Goal: Task Accomplishment & Management: Complete application form

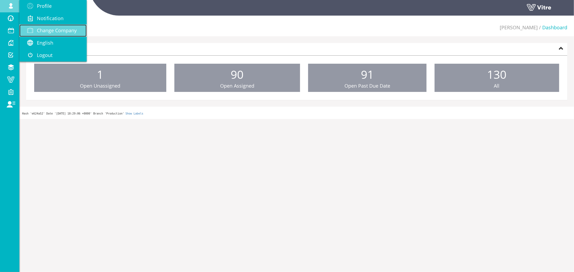
click at [54, 31] on span "Change Company" at bounding box center [57, 30] width 40 height 6
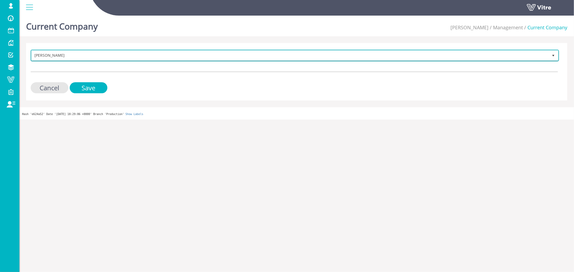
click at [45, 55] on span "Adama Sandbox" at bounding box center [289, 56] width 517 height 10
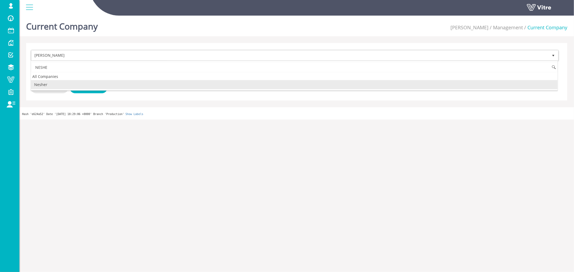
click at [42, 84] on li "Nesher" at bounding box center [294, 84] width 527 height 9
type input "NESHE"
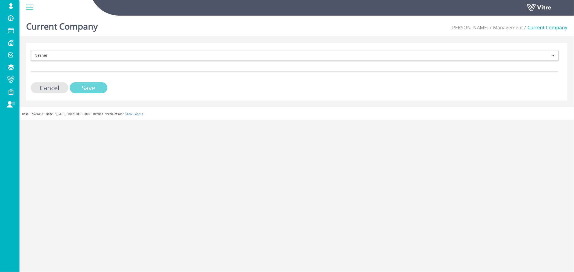
click at [78, 85] on input "Save" at bounding box center [89, 87] width 38 height 11
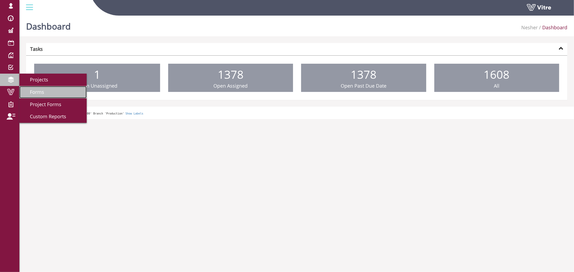
click at [36, 90] on span "Forms" at bounding box center [33, 92] width 21 height 6
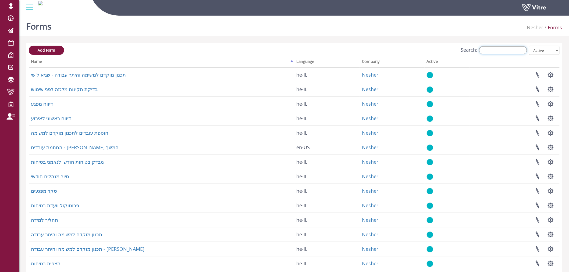
click at [502, 52] on input "Search:" at bounding box center [504, 50] width 48 height 8
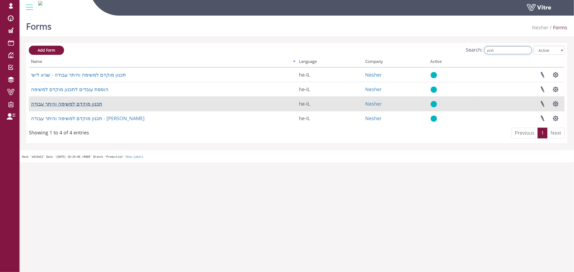
type input "תכנון"
click at [89, 103] on link "תכנון מוקדם למשימה והיתר עבודה" at bounding box center [66, 104] width 71 height 6
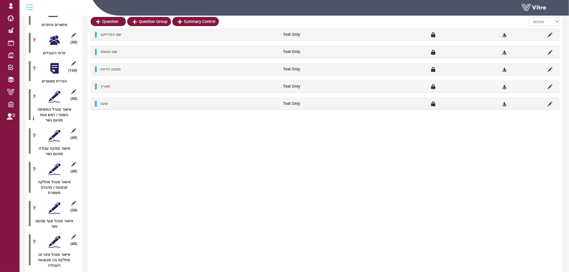
scroll to position [747, 0]
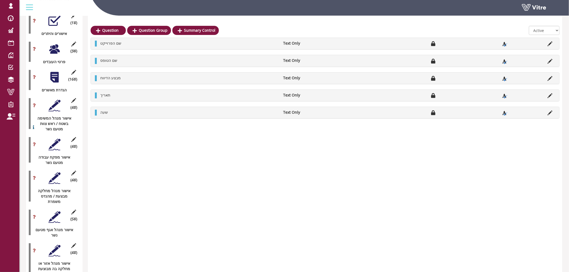
click at [52, 72] on div at bounding box center [54, 77] width 12 height 12
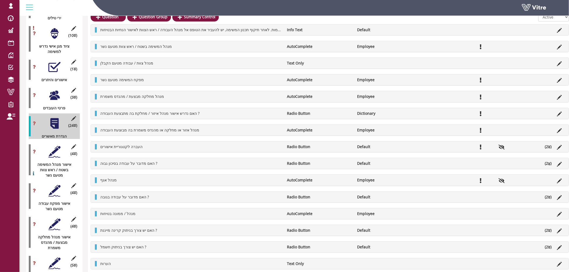
scroll to position [688, 0]
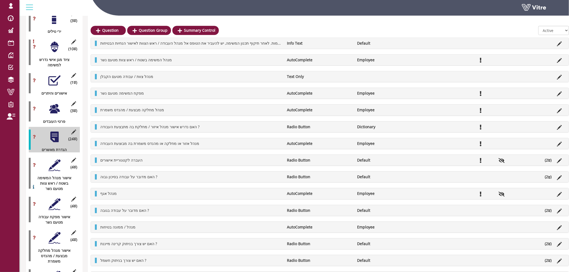
click at [55, 103] on div at bounding box center [54, 109] width 12 height 12
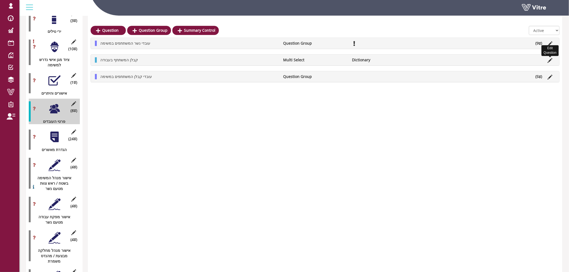
click at [550, 61] on icon at bounding box center [550, 60] width 5 height 5
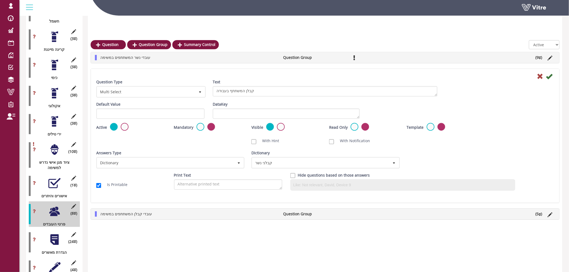
scroll to position [568, 0]
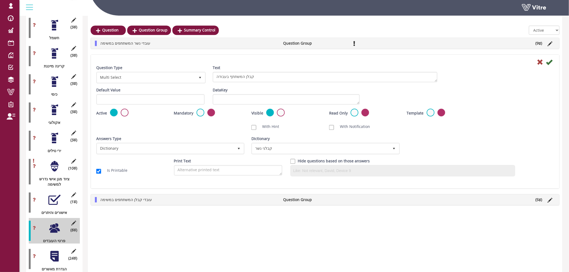
click at [251, 57] on div "Question Type Multi Select 32 Text קבלן המשתתף בעבודה Default Value Weight Data…" at bounding box center [325, 122] width 469 height 134
click at [541, 63] on icon at bounding box center [540, 62] width 6 height 6
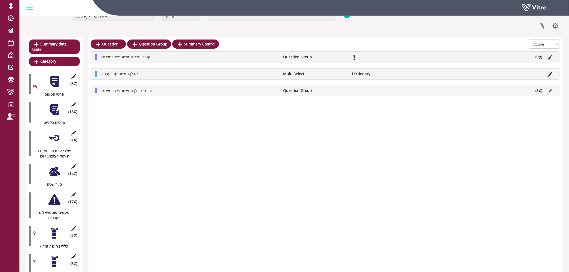
scroll to position [0, 0]
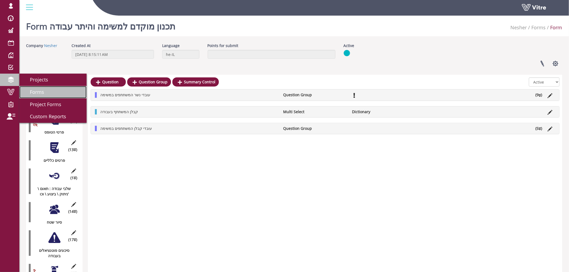
click at [35, 90] on span "Forms" at bounding box center [33, 92] width 21 height 6
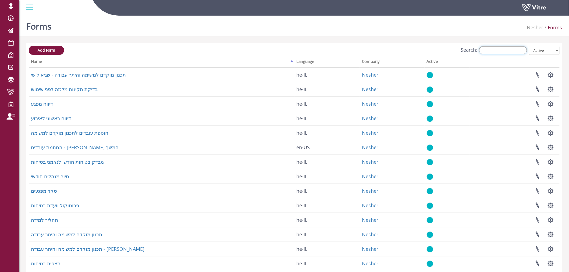
click at [511, 51] on input "Search:" at bounding box center [504, 50] width 48 height 8
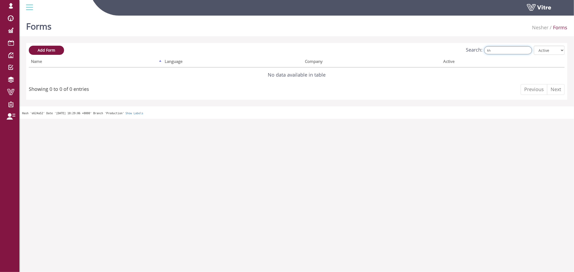
type input "k"
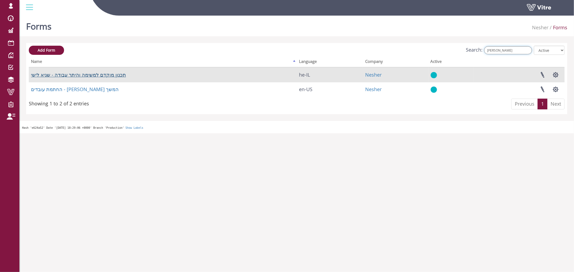
type input "לישי"
click at [83, 74] on link "תכנון מוקדם למשימה והיתר עבודה - שגיא לישי" at bounding box center [78, 75] width 95 height 6
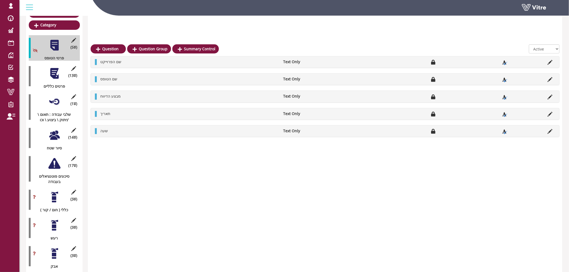
scroll to position [60, 0]
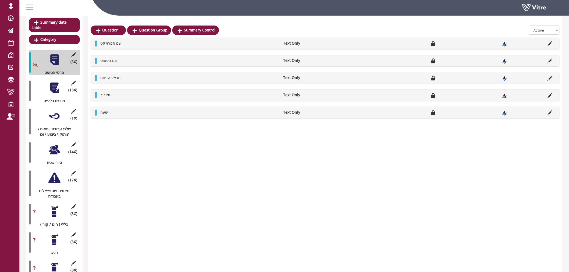
click at [55, 83] on div at bounding box center [54, 88] width 12 height 12
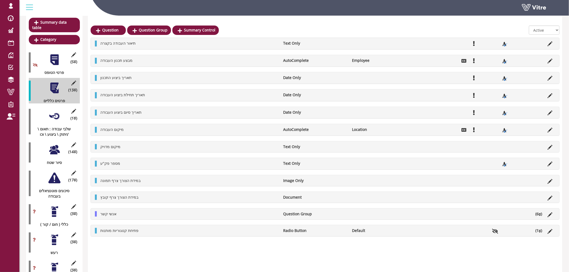
click at [57, 110] on div at bounding box center [54, 116] width 12 height 12
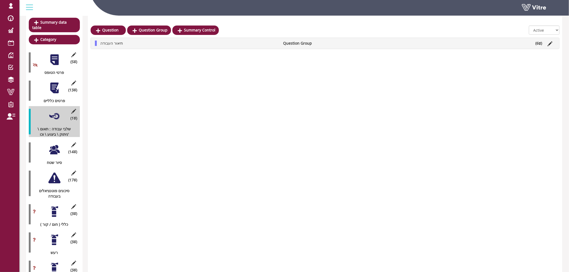
click at [57, 144] on div at bounding box center [54, 150] width 12 height 12
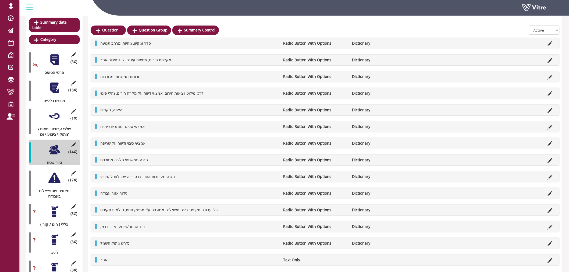
click at [53, 173] on div at bounding box center [54, 178] width 12 height 12
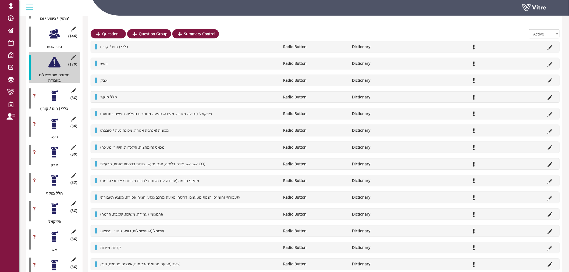
scroll to position [179, 0]
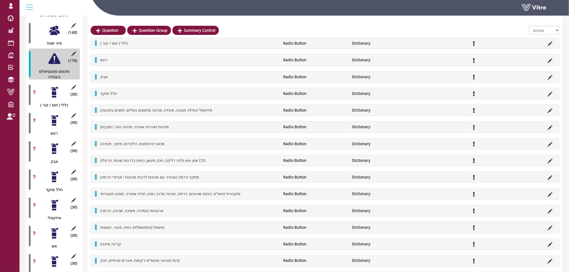
click at [53, 89] on div at bounding box center [54, 92] width 12 height 12
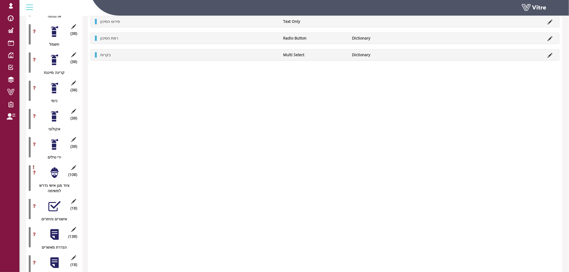
scroll to position [568, 0]
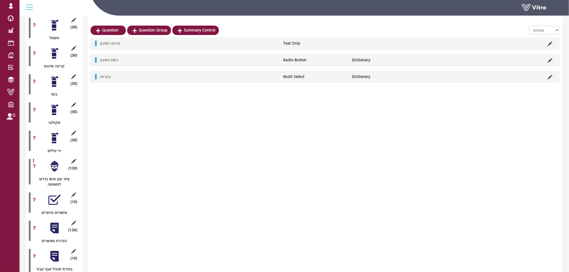
click at [57, 160] on div at bounding box center [54, 166] width 12 height 12
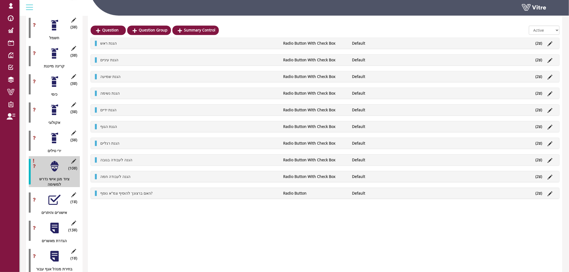
click at [55, 194] on div at bounding box center [54, 200] width 12 height 12
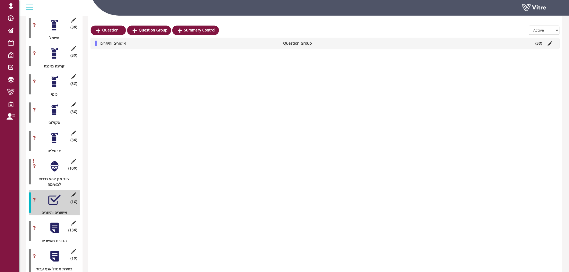
click at [169, 44] on li "אישורים והיתרים" at bounding box center [189, 43] width 183 height 5
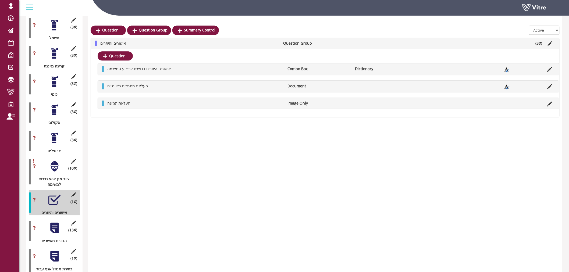
click at [169, 44] on li "אישורים והיתרים" at bounding box center [189, 43] width 183 height 5
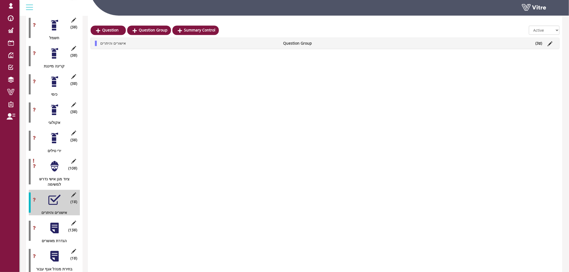
click at [53, 222] on div at bounding box center [54, 228] width 12 height 12
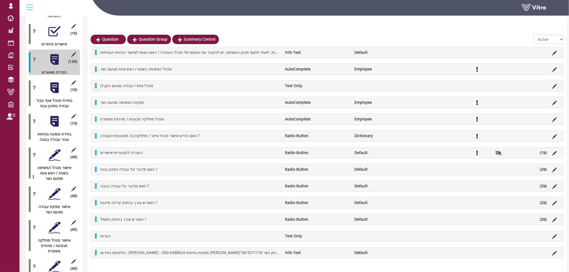
scroll to position [747, 0]
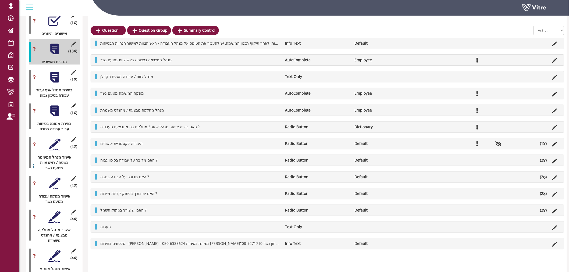
click at [54, 74] on div at bounding box center [54, 77] width 12 height 12
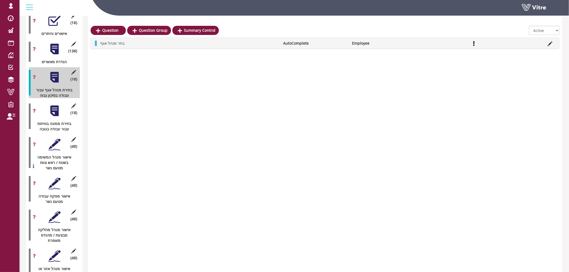
click at [55, 108] on div at bounding box center [54, 111] width 12 height 12
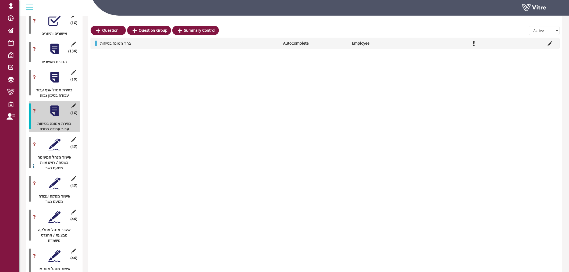
click at [58, 71] on div at bounding box center [54, 77] width 12 height 12
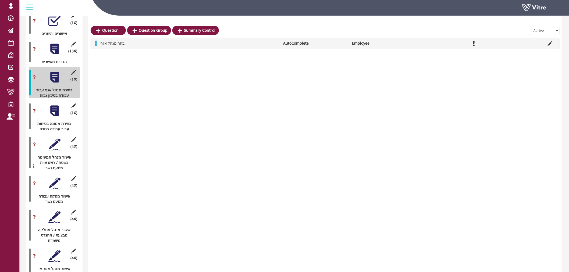
click at [58, 47] on div at bounding box center [54, 49] width 12 height 12
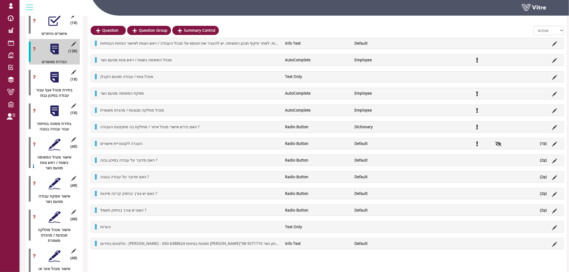
click at [55, 72] on div at bounding box center [54, 77] width 12 height 12
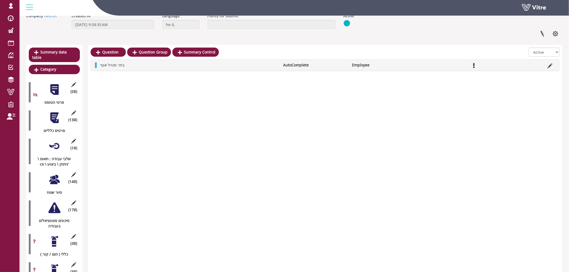
scroll to position [0, 0]
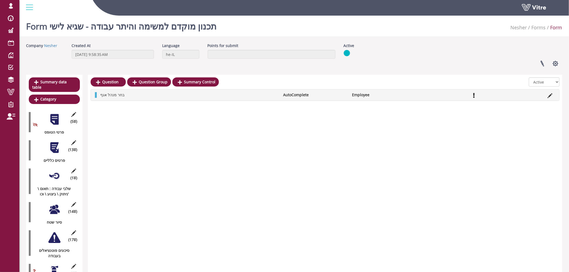
click at [57, 143] on div at bounding box center [54, 148] width 12 height 12
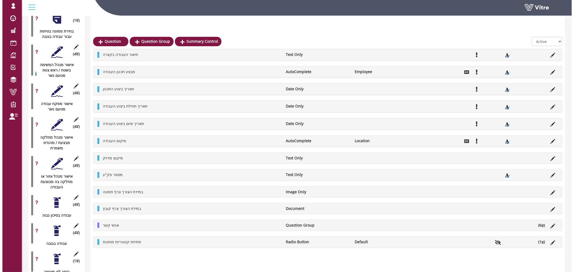
scroll to position [861, 0]
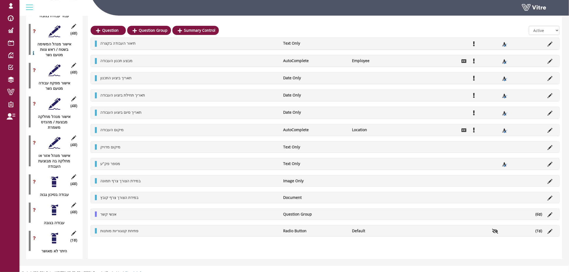
click at [57, 137] on div at bounding box center [54, 143] width 12 height 12
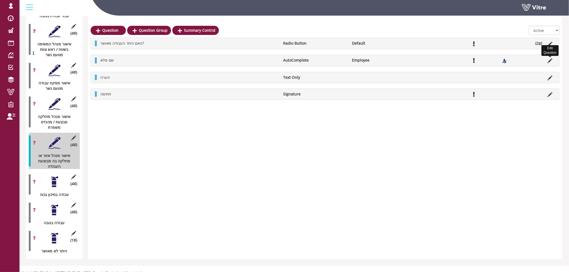
click at [551, 59] on icon at bounding box center [550, 60] width 5 height 5
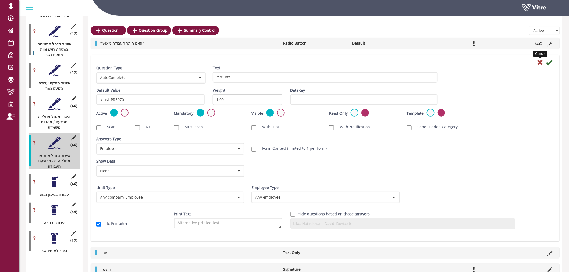
click at [540, 62] on icon at bounding box center [540, 62] width 6 height 6
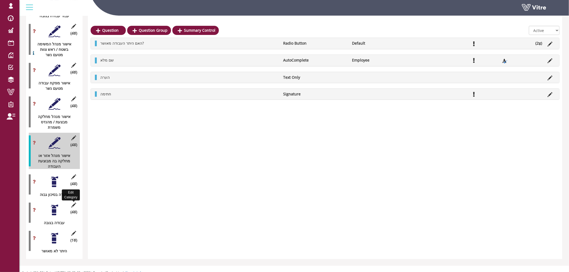
click at [73, 203] on icon at bounding box center [74, 205] width 7 height 5
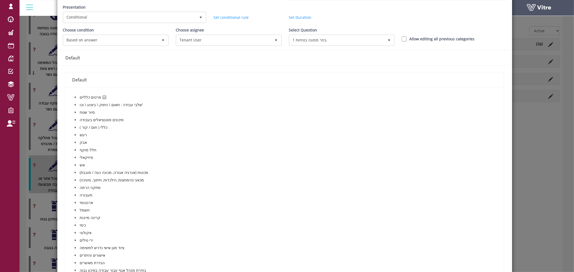
scroll to position [60, 0]
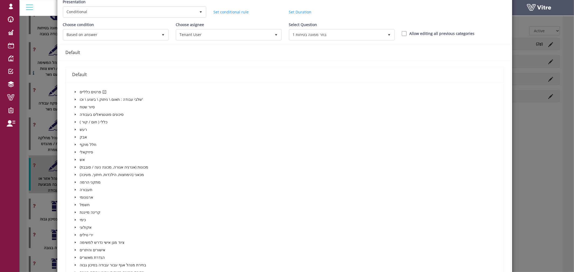
click at [75, 91] on icon "caret-down" at bounding box center [75, 92] width 3 height 3
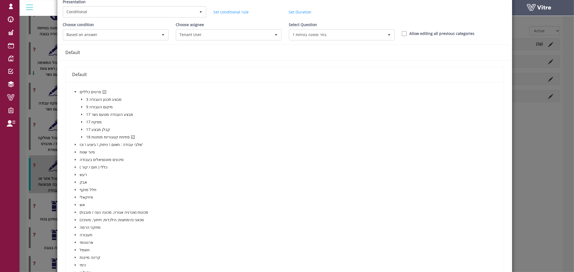
click at [75, 91] on icon "caret-down" at bounding box center [75, 92] width 3 height 3
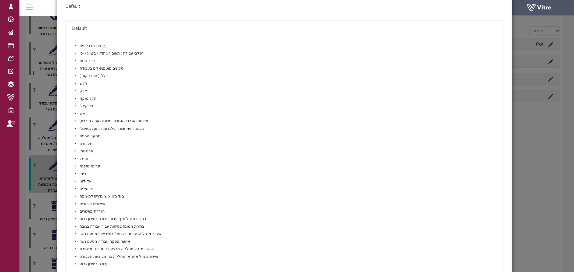
scroll to position [219, 0]
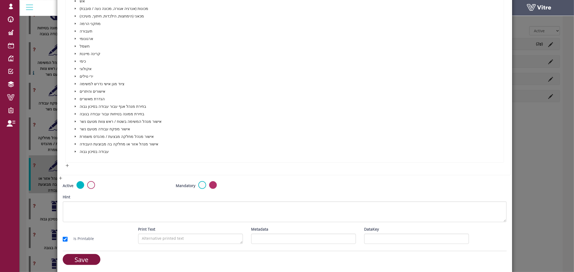
click at [75, 91] on icon "caret-down" at bounding box center [75, 92] width 1 height 2
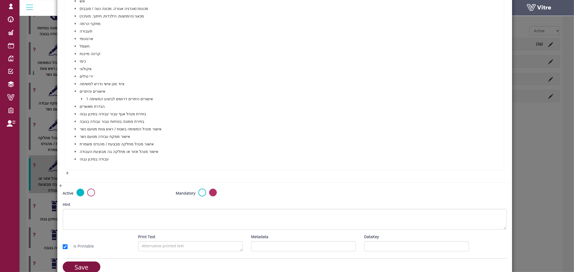
click at [75, 91] on icon "caret-down" at bounding box center [75, 91] width 2 height 1
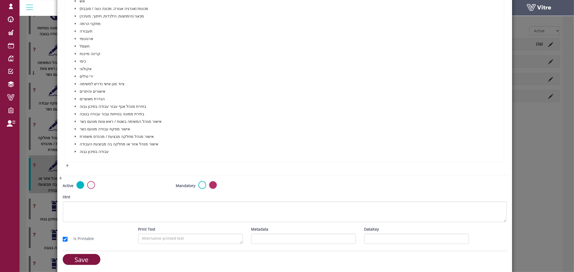
click at [75, 98] on icon "caret-down" at bounding box center [75, 99] width 1 height 2
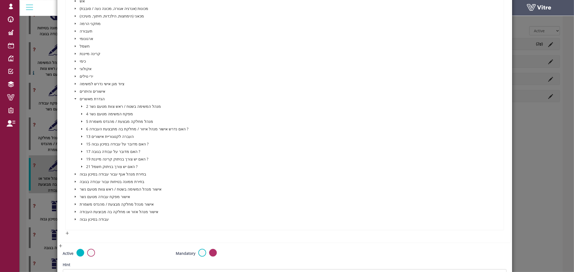
click at [81, 151] on icon "caret-down" at bounding box center [81, 152] width 1 height 2
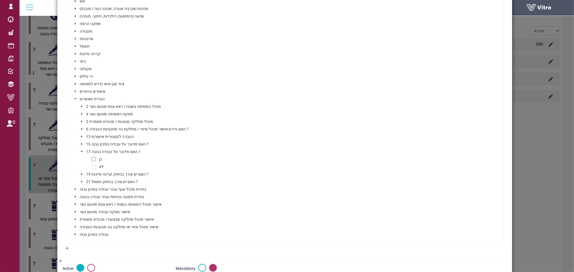
click at [94, 158] on span at bounding box center [94, 159] width 4 height 4
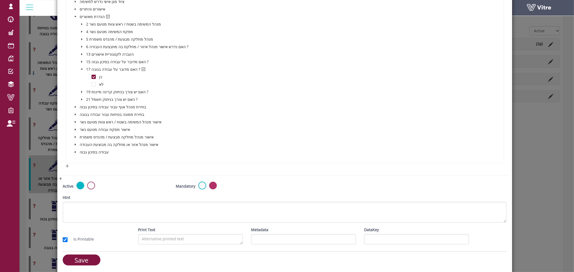
scroll to position [301, 0]
click at [94, 257] on input "Save" at bounding box center [82, 259] width 38 height 11
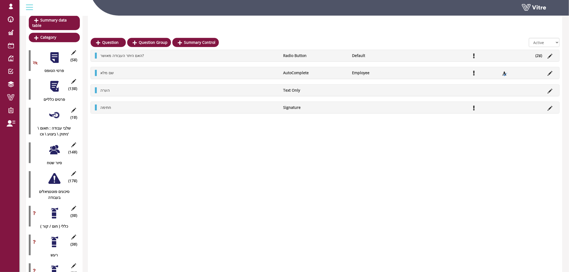
scroll to position [0, 0]
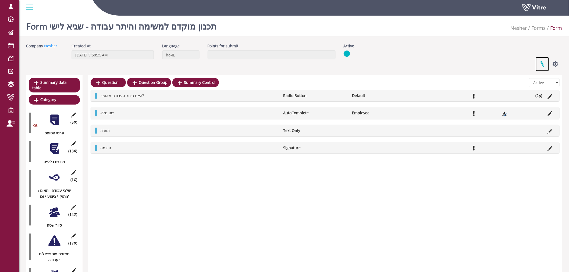
click at [543, 64] on link at bounding box center [542, 64] width 13 height 14
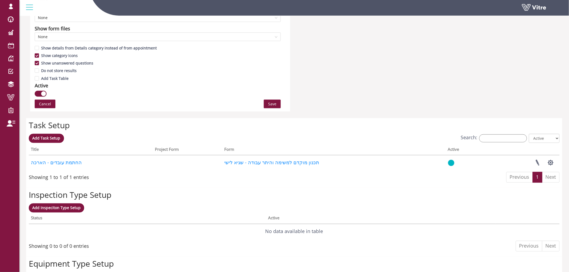
scroll to position [393, 0]
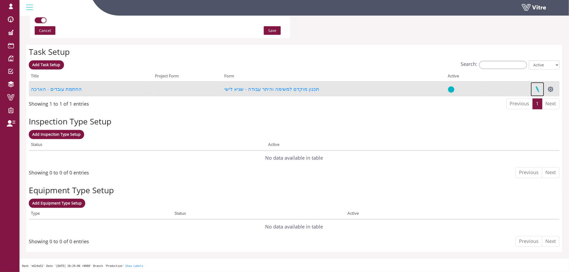
click at [539, 89] on link at bounding box center [537, 89] width 13 height 14
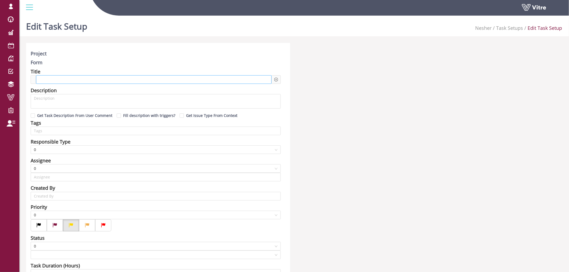
type input "Harel Smadar SU"
type input "Lishay Peled SU"
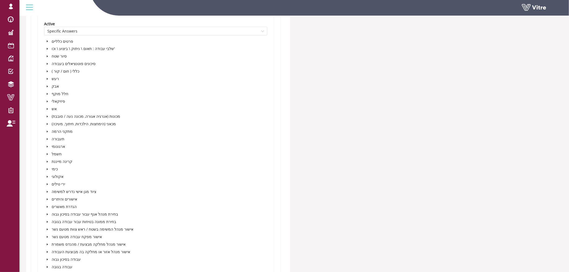
scroll to position [389, 0]
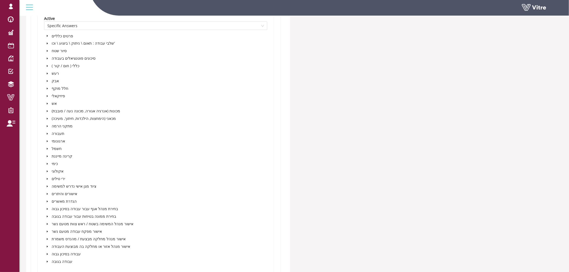
click at [47, 36] on icon "caret-down" at bounding box center [47, 36] width 1 height 2
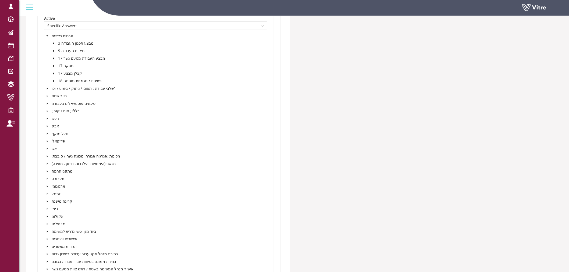
click at [53, 80] on icon "caret-down" at bounding box center [53, 81] width 3 height 3
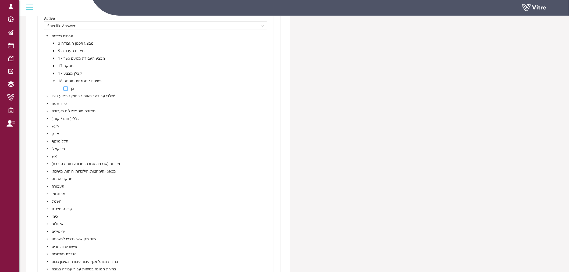
click at [64, 89] on span at bounding box center [66, 89] width 4 height 4
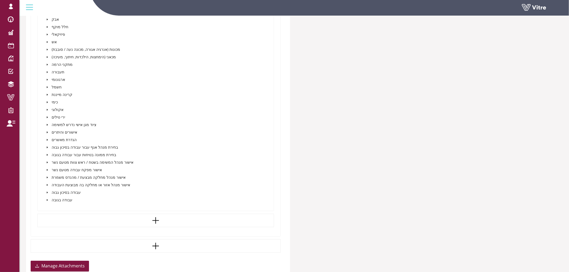
scroll to position [579, 0]
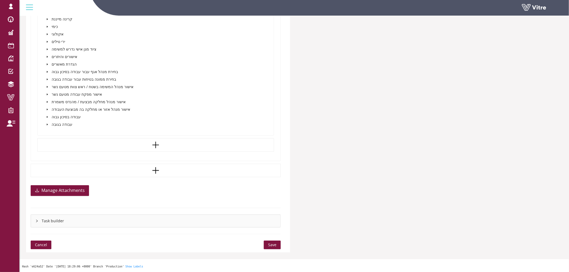
click at [271, 244] on span "Save" at bounding box center [272, 245] width 8 height 6
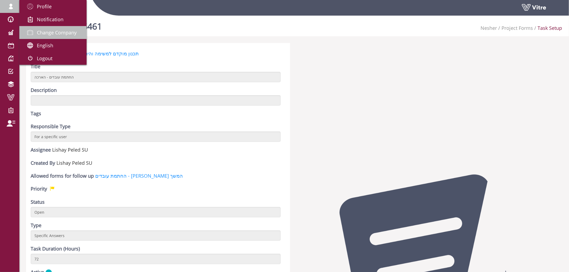
click at [49, 29] on span "Change Company" at bounding box center [57, 32] width 40 height 6
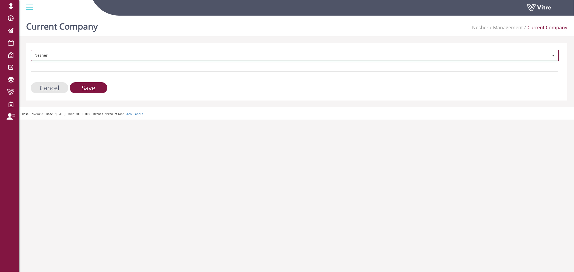
click at [73, 56] on span "Nesher" at bounding box center [289, 56] width 517 height 10
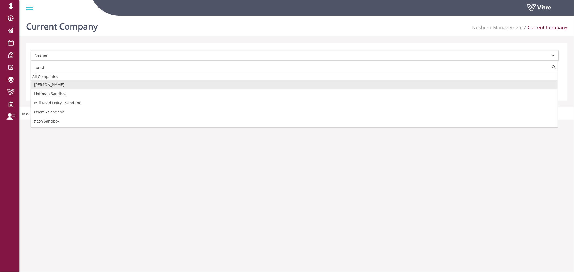
click at [56, 85] on li "[PERSON_NAME]" at bounding box center [294, 84] width 527 height 9
type input "sand"
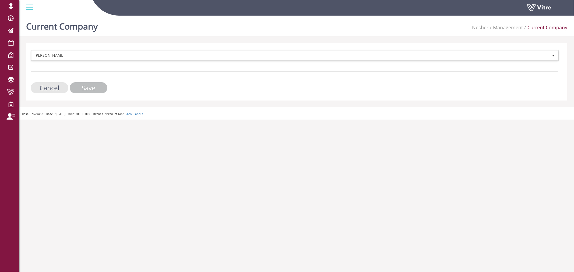
click at [79, 87] on input "Save" at bounding box center [89, 87] width 38 height 11
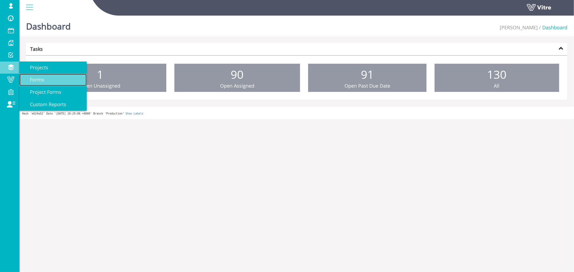
click at [40, 80] on span "Forms" at bounding box center [33, 79] width 21 height 6
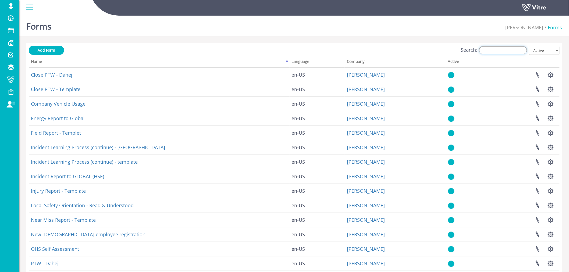
click at [493, 50] on input "Search:" at bounding box center [504, 50] width 48 height 8
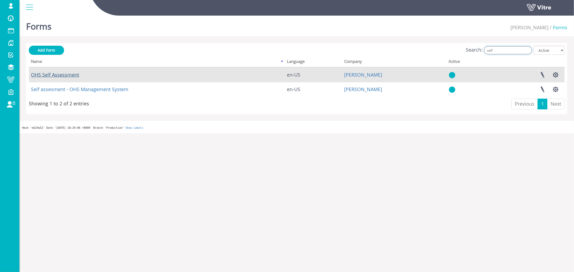
type input "self"
click at [61, 76] on link "OHS Self Assessment" at bounding box center [55, 75] width 48 height 6
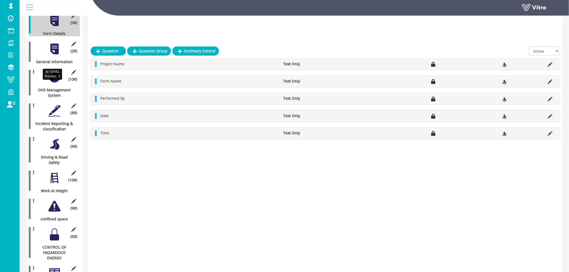
scroll to position [90, 0]
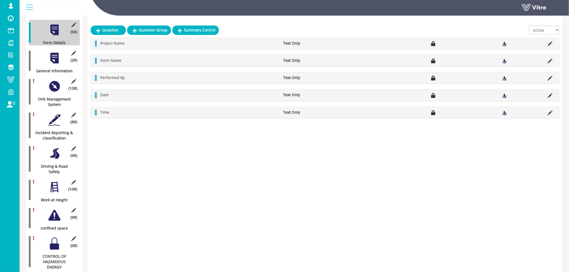
click at [57, 81] on div at bounding box center [54, 86] width 12 height 12
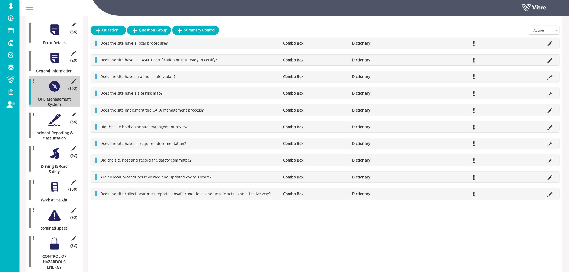
click at [55, 114] on div at bounding box center [54, 120] width 12 height 12
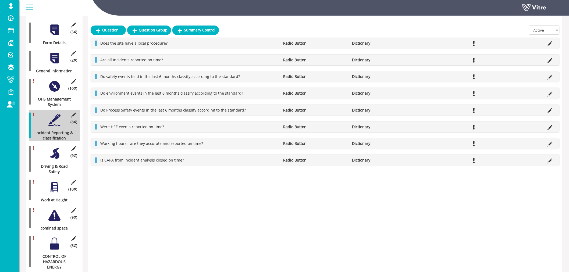
click at [55, 148] on div at bounding box center [54, 154] width 12 height 12
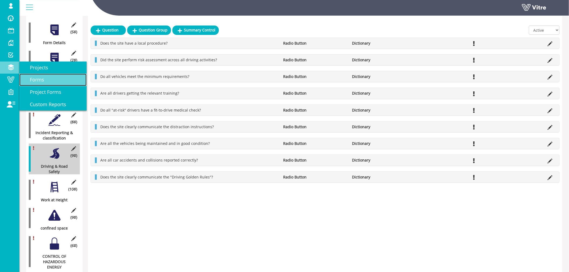
click at [35, 79] on span "Forms" at bounding box center [33, 79] width 21 height 6
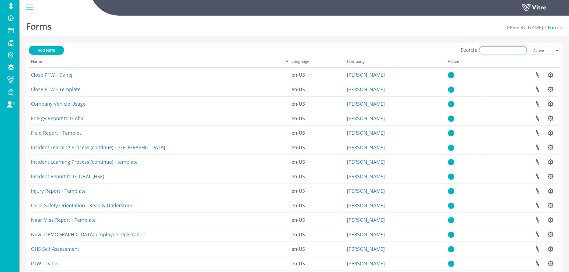
click at [497, 51] on input "Search:" at bounding box center [504, 50] width 48 height 8
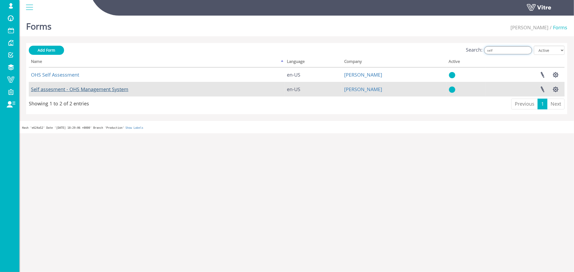
type input "self"
click at [88, 90] on link "Self assesment - OHS Management System" at bounding box center [79, 89] width 97 height 6
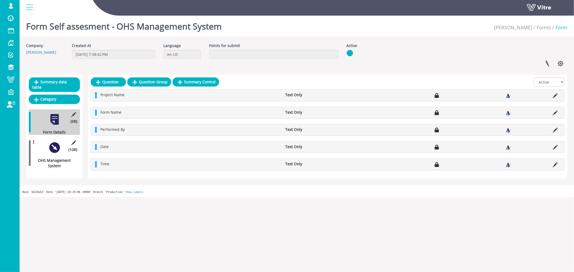
click at [54, 144] on div at bounding box center [54, 148] width 12 height 12
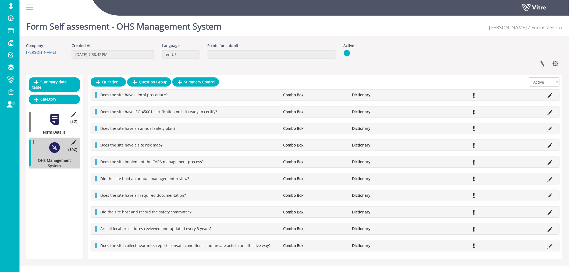
click at [231, 93] on li "Does the site have a local procedure?" at bounding box center [189, 94] width 183 height 5
click at [550, 96] on icon at bounding box center [550, 95] width 5 height 5
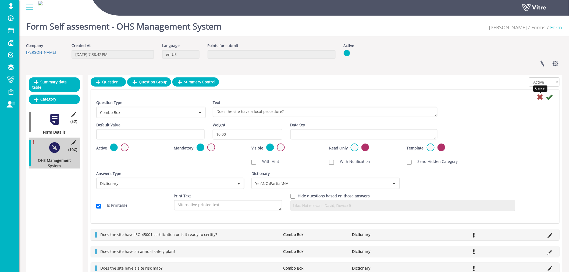
click at [541, 96] on icon at bounding box center [540, 97] width 6 height 6
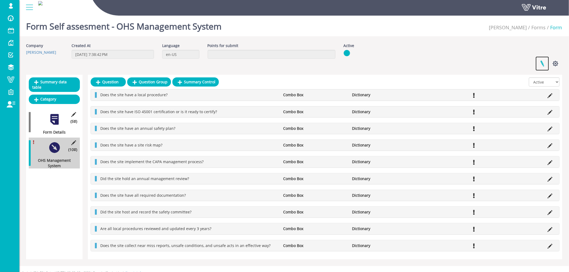
click at [543, 64] on link at bounding box center [542, 64] width 13 height 14
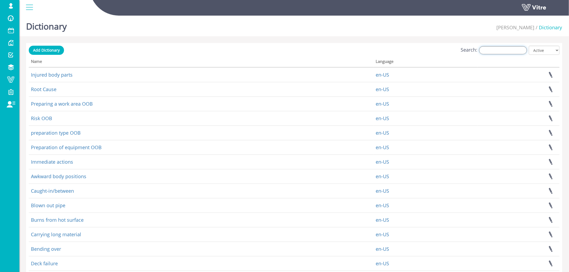
click at [495, 51] on input "Search:" at bounding box center [504, 50] width 48 height 8
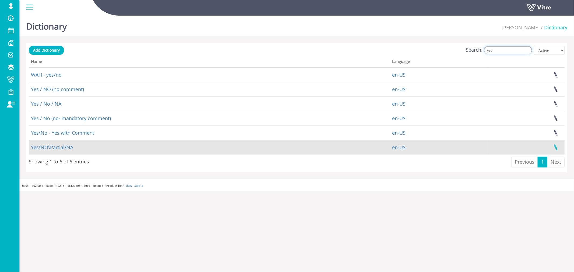
type input "yes"
click at [556, 146] on link at bounding box center [555, 147] width 13 height 14
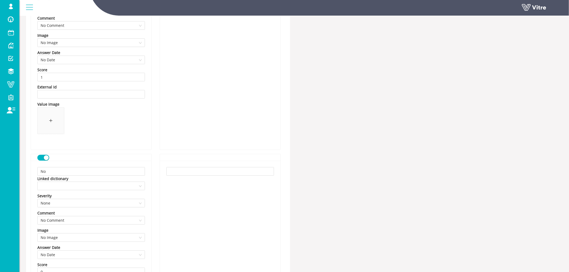
scroll to position [149, 0]
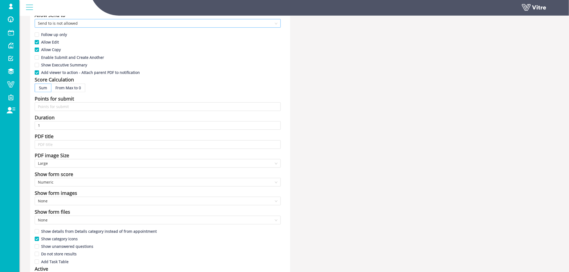
scroll to position [149, 0]
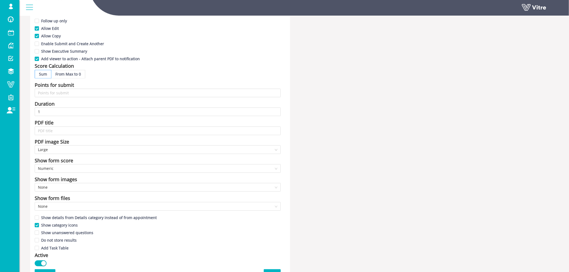
click at [66, 76] on span "From Max to 0" at bounding box center [68, 74] width 26 height 5
click at [51, 76] on input "From Max to 0" at bounding box center [51, 76] width 0 height 0
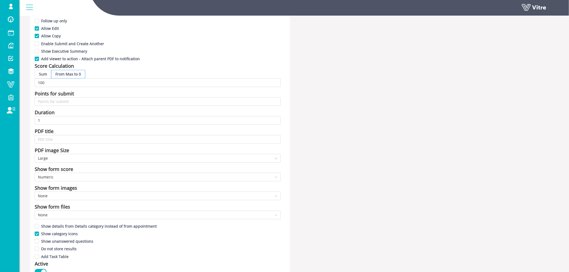
click at [43, 73] on span "Sum" at bounding box center [43, 74] width 8 height 5
click at [35, 76] on input "Sum" at bounding box center [35, 76] width 0 height 0
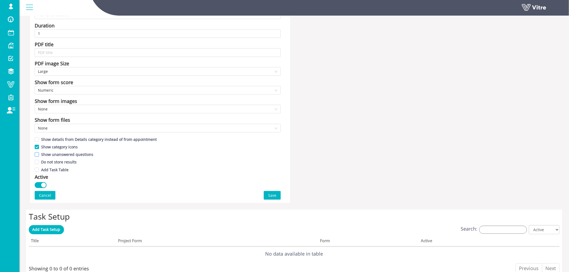
scroll to position [209, 0]
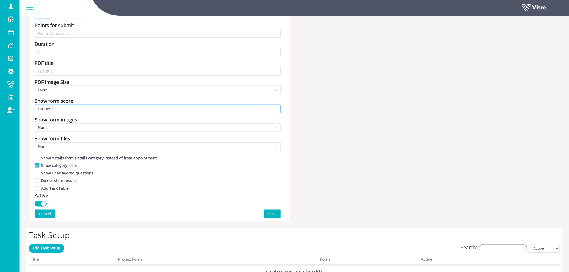
click at [66, 109] on span "Numeric" at bounding box center [158, 109] width 240 height 8
click at [327, 131] on div "Name Self assesment - OHS Management System Form Title Language English Icon 20…" at bounding box center [294, 28] width 537 height 388
